Goal: Go to known website: Access a specific website the user already knows

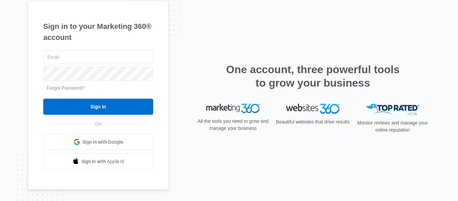
click at [68, 145] on link "Sign in with Google" at bounding box center [98, 142] width 110 height 16
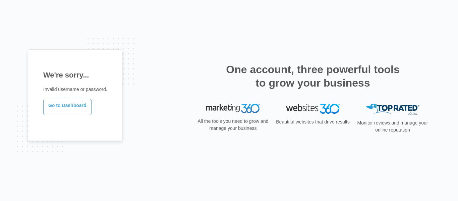
click at [47, 107] on link "Go to Dashboard" at bounding box center [67, 107] width 48 height 16
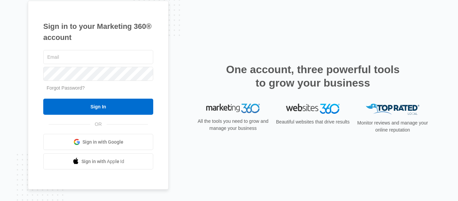
scroll to position [3, 0]
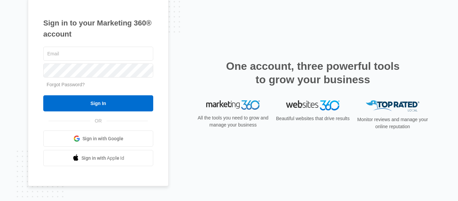
click at [95, 137] on span "Sign in with Google" at bounding box center [103, 138] width 41 height 7
